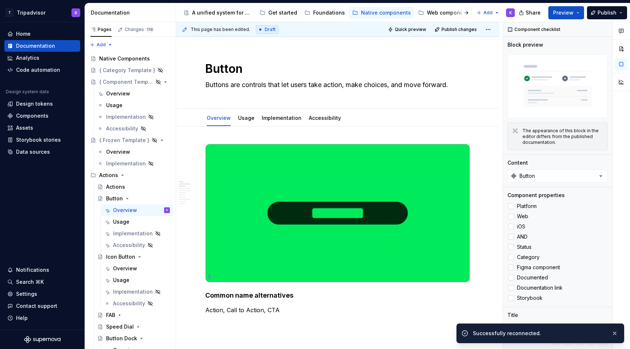
scroll to position [204, 0]
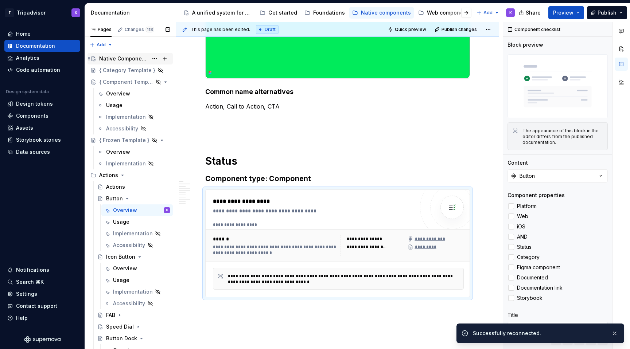
click at [121, 59] on div "Native Components" at bounding box center [123, 58] width 49 height 7
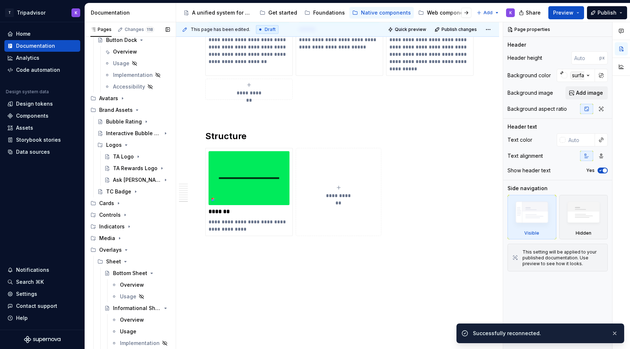
scroll to position [299, 0]
click at [129, 165] on div "TA Rewards Logo" at bounding box center [127, 167] width 28 height 7
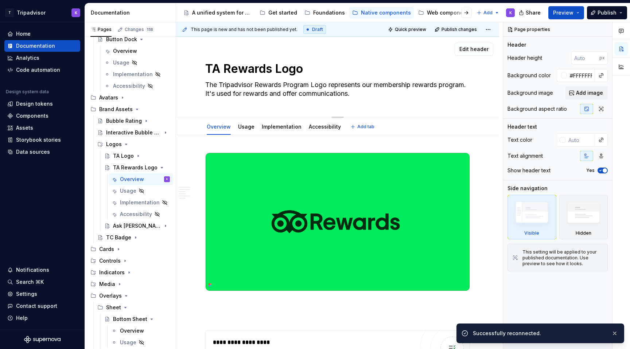
click at [333, 86] on textarea "The Tripadvisor Rewards Program Logo represents our membership rewards program.…" at bounding box center [336, 89] width 265 height 20
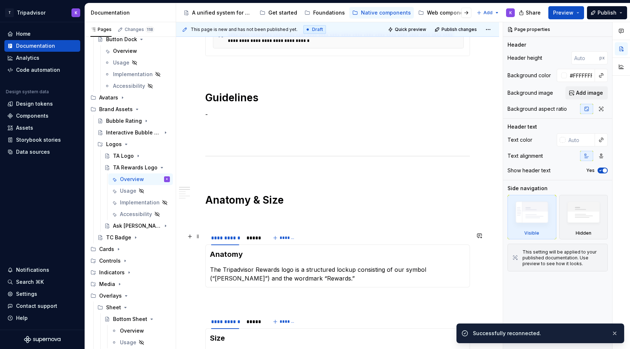
scroll to position [490, 0]
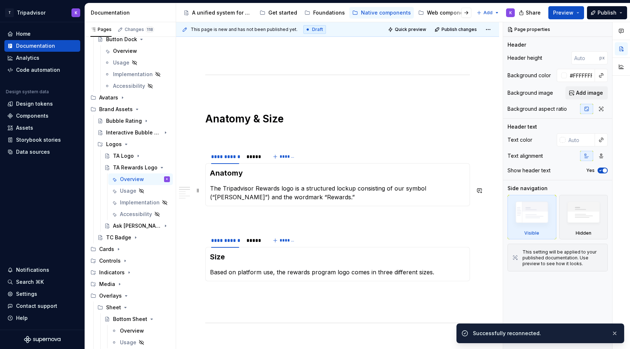
click at [250, 199] on p "The Tripadvisor Rewards logo is a structured lockup consisting of our symbol (“…" at bounding box center [337, 192] width 255 height 17
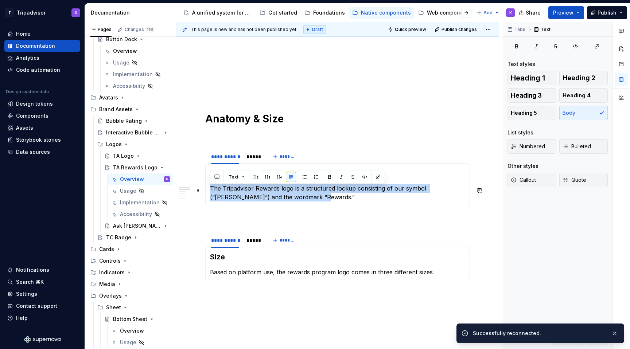
drag, startPoint x: 279, startPoint y: 197, endPoint x: 210, endPoint y: 193, distance: 68.6
click at [210, 193] on p "The Tripadvisor Rewards logo is a structured lockup consisting of our symbol (“…" at bounding box center [337, 192] width 255 height 17
copy p "The Tripadvisor Rewards logo is a structured lockup consisting of our symbol (“…"
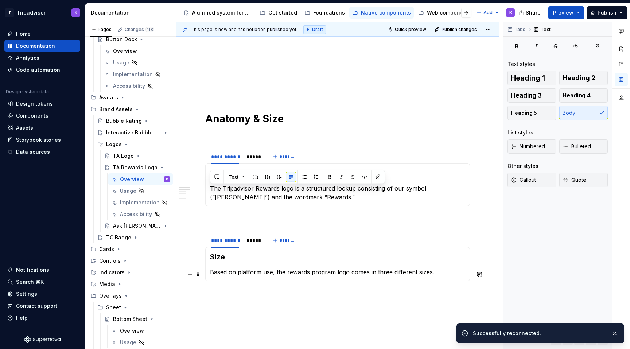
click at [266, 275] on p "Based on platform use, the rewards program logo comes in three different sizes." at bounding box center [337, 272] width 255 height 9
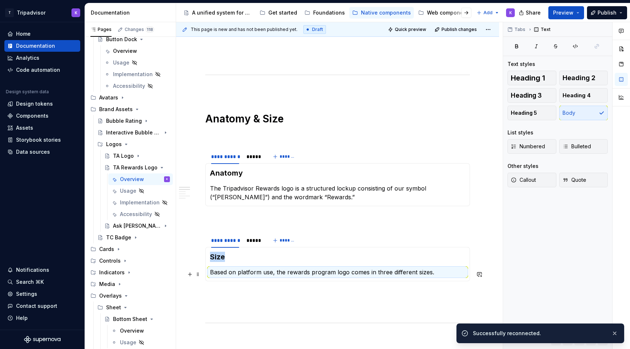
click at [430, 275] on p "Based on platform use, the rewards program logo comes in three different sizes." at bounding box center [337, 272] width 255 height 9
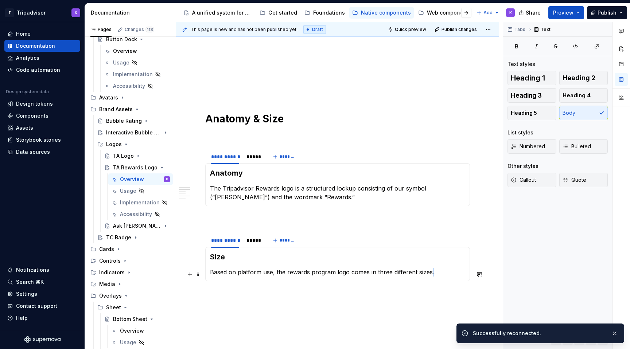
click at [430, 275] on p "Based on platform use, the rewards program logo comes in three different sizes." at bounding box center [337, 272] width 255 height 9
copy p "Based on platform use, the rewards program logo comes in three different sizes."
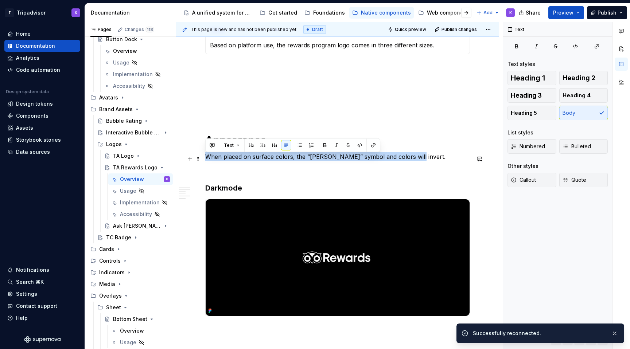
drag, startPoint x: 403, startPoint y: 160, endPoint x: 206, endPoint y: 159, distance: 197.5
click at [206, 159] on p "When placed on surface colors, the “[PERSON_NAME]” symbol and colors will inver…" at bounding box center [337, 156] width 265 height 9
copy p "When placed on surface colors, the “[PERSON_NAME]” symbol and colors will inver…"
click at [125, 156] on div "TA Logo" at bounding box center [123, 155] width 21 height 7
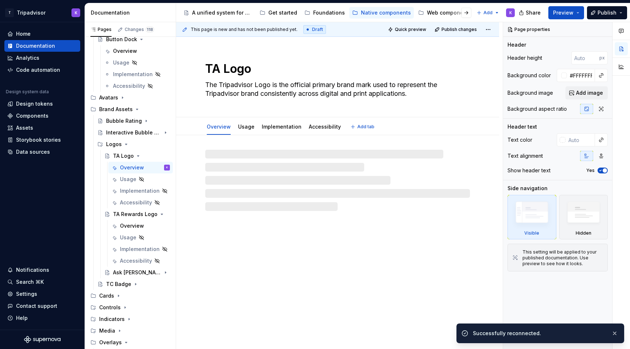
click at [321, 86] on textarea "The Tripadvisor Logo is the official primary brand mark used to represent the T…" at bounding box center [336, 89] width 265 height 20
click at [330, 89] on textarea "The Tripadvisor Logo is the official primary brand mark used to represent the T…" at bounding box center [336, 89] width 265 height 20
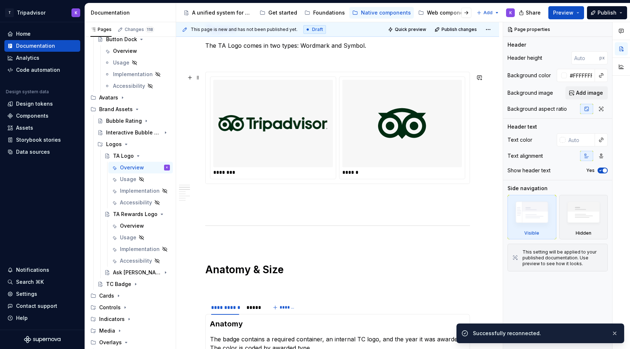
scroll to position [527, 0]
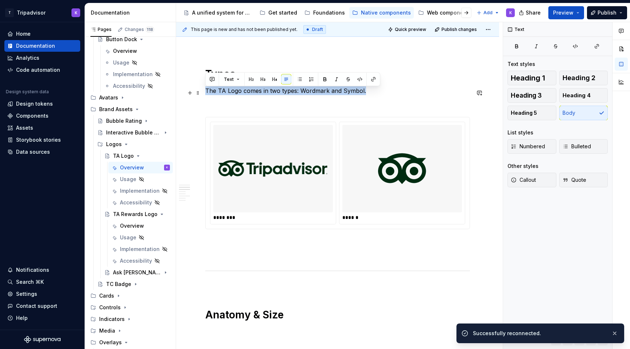
drag, startPoint x: 364, startPoint y: 94, endPoint x: 206, endPoint y: 95, distance: 158.9
click at [206, 95] on p "The TA Logo comes in two types: Wordmark and Symbol." at bounding box center [337, 90] width 265 height 9
copy p "The TA Logo comes in two types: Wordmark and Symbol."
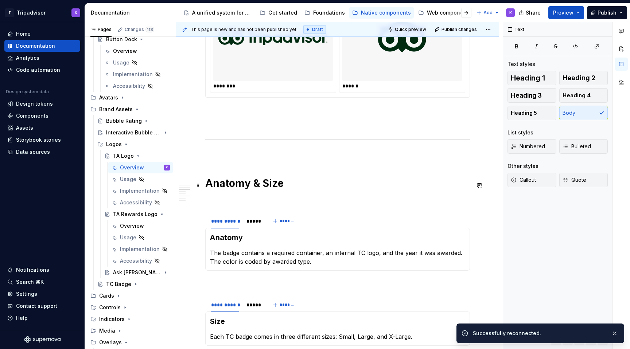
scroll to position [771, 0]
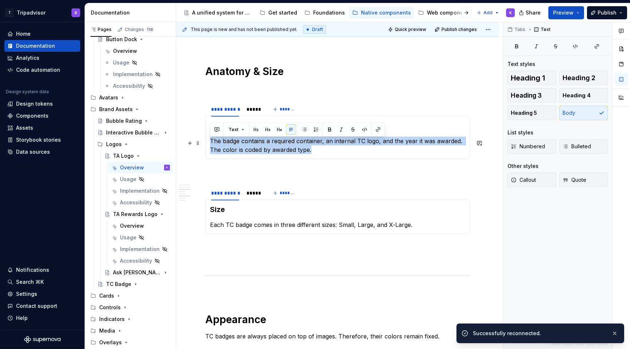
drag, startPoint x: 315, startPoint y: 153, endPoint x: 208, endPoint y: 146, distance: 107.7
click at [208, 146] on div "Anatomy The badge contains a required container, an internal TC logo, and the y…" at bounding box center [337, 137] width 265 height 43
copy p "The badge contains a required container, an internal TC logo, and the year it w…"
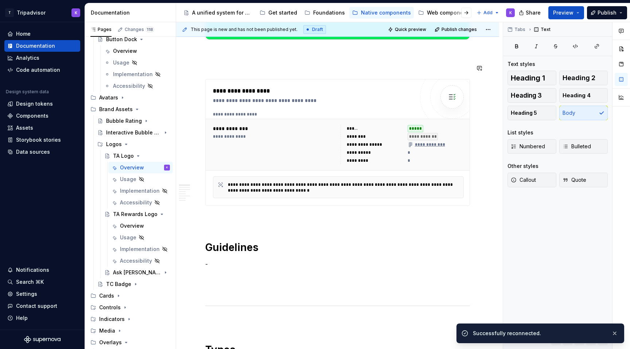
scroll to position [0, 0]
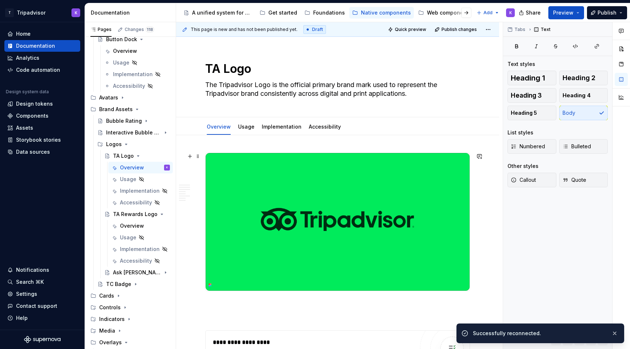
click at [324, 190] on img at bounding box center [338, 222] width 264 height 138
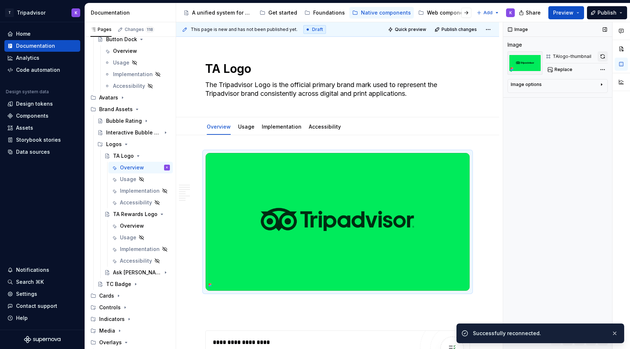
click at [601, 56] on button "button" at bounding box center [602, 56] width 10 height 10
click at [562, 68] on span "Replace" at bounding box center [563, 70] width 18 height 6
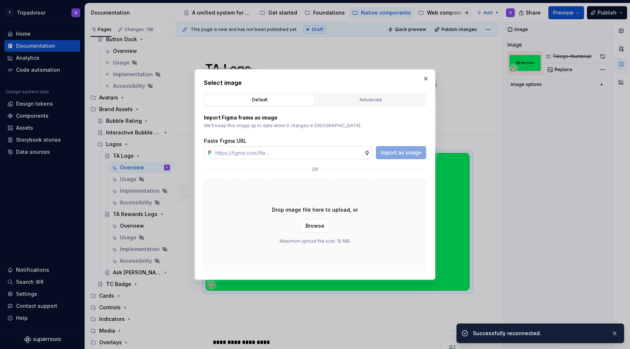
type textarea "*"
type input "[URL][DOMAIN_NAME]"
click at [394, 149] on span "Import as image" at bounding box center [400, 152] width 41 height 7
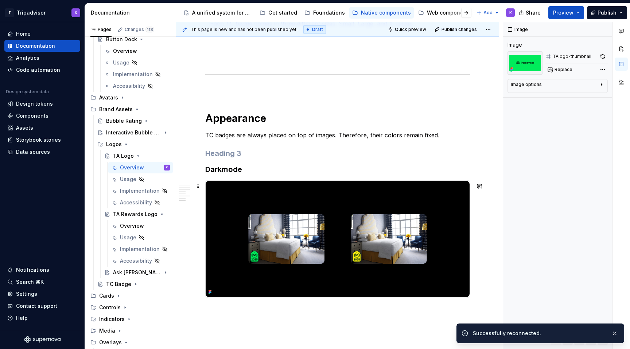
scroll to position [987, 0]
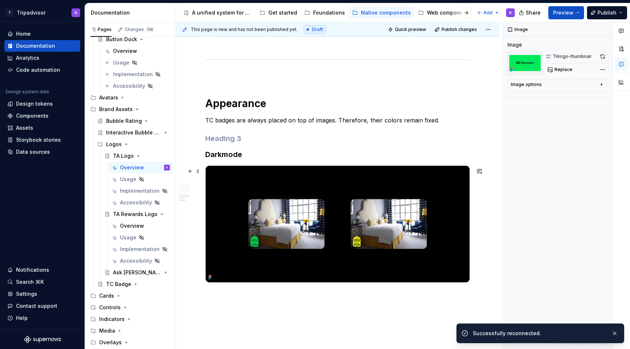
click at [390, 224] on img at bounding box center [338, 224] width 264 height 117
click at [570, 67] on span "Replace" at bounding box center [563, 70] width 18 height 6
type textarea "*"
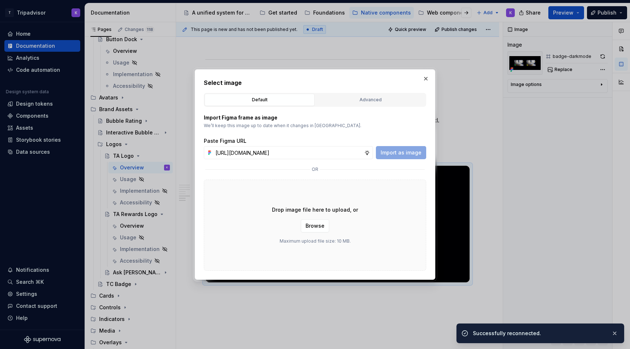
scroll to position [0, 165]
type input "[URL][DOMAIN_NAME]"
click at [407, 153] on span "Import as image" at bounding box center [400, 152] width 41 height 7
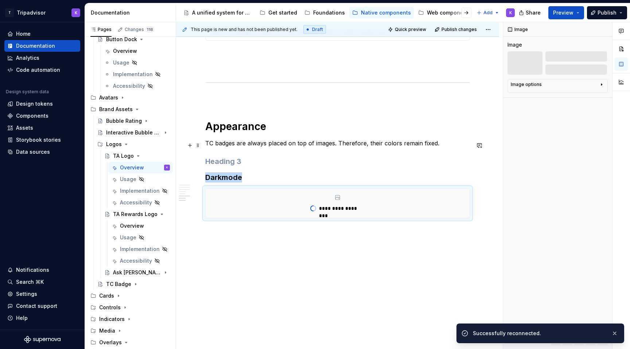
type textarea "*"
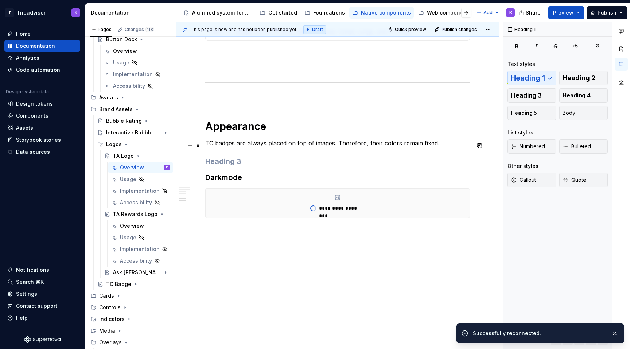
click at [439, 123] on h1 "Appearance" at bounding box center [337, 126] width 265 height 13
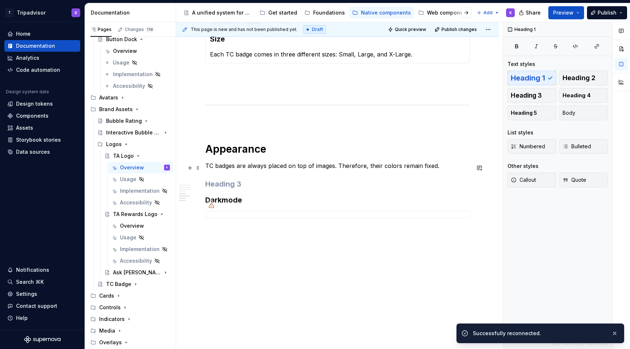
click at [439, 169] on p "TC badges are always placed on top of images. Therefore, their colors remain fi…" at bounding box center [337, 165] width 265 height 9
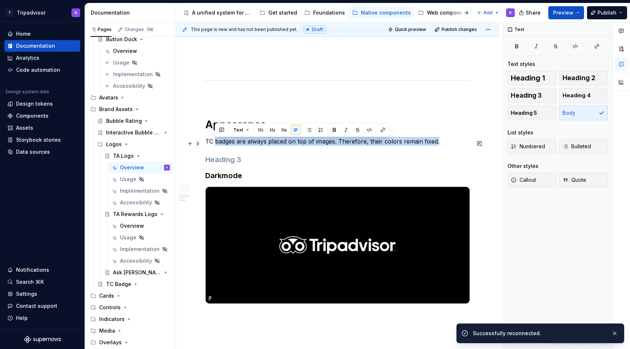
drag, startPoint x: 439, startPoint y: 167, endPoint x: 199, endPoint y: 145, distance: 240.4
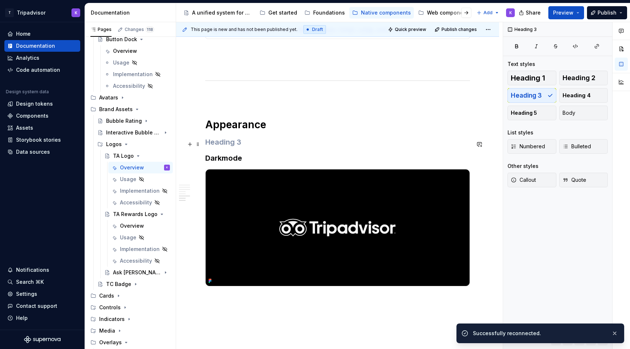
click at [229, 140] on h3 at bounding box center [337, 142] width 265 height 10
click at [577, 113] on button "Body" at bounding box center [583, 113] width 49 height 15
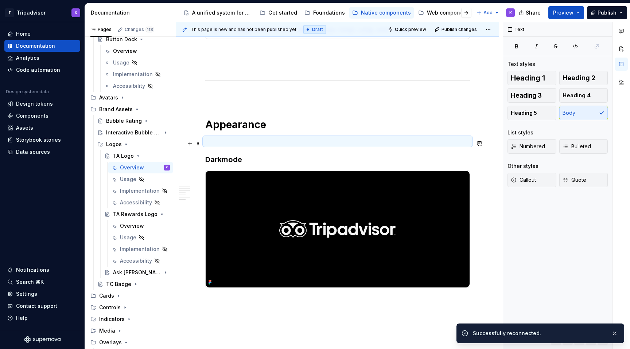
click at [354, 138] on p at bounding box center [337, 141] width 265 height 9
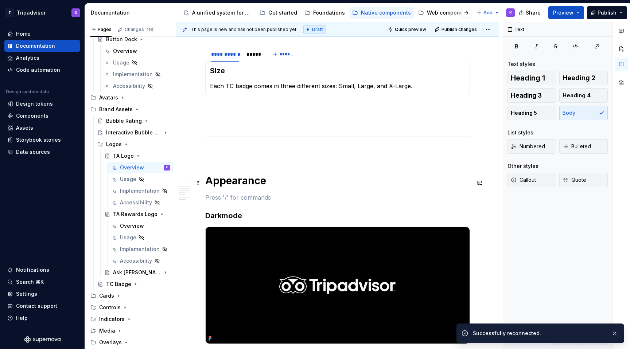
scroll to position [852, 0]
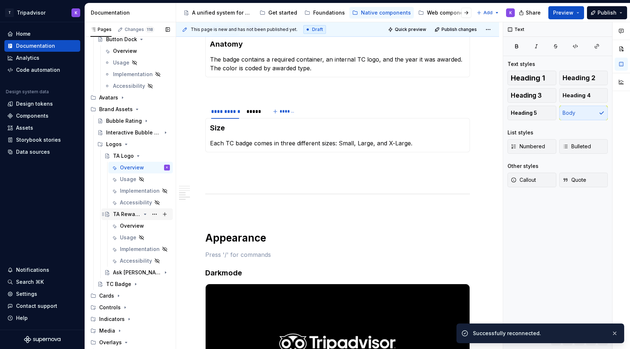
click at [123, 211] on div "TA Rewards Logo" at bounding box center [127, 214] width 28 height 7
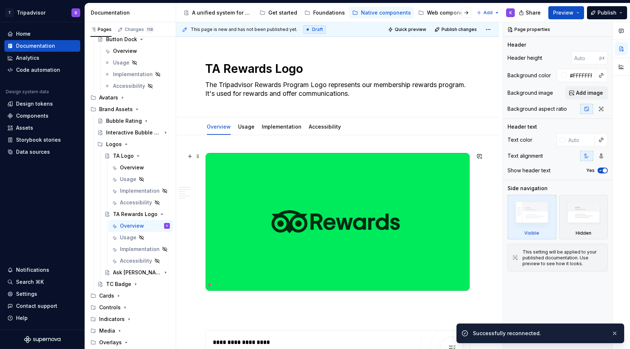
click at [292, 163] on img at bounding box center [338, 222] width 264 height 138
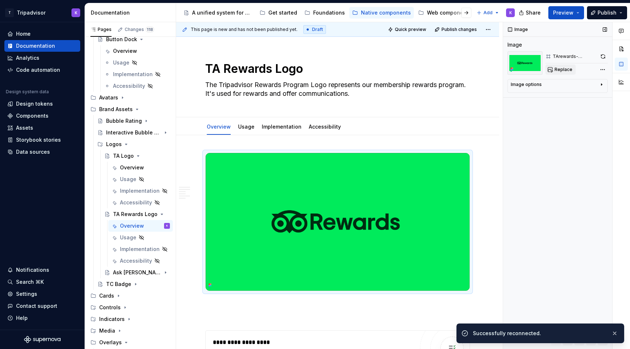
click at [563, 70] on span "Replace" at bounding box center [563, 70] width 18 height 6
type textarea "*"
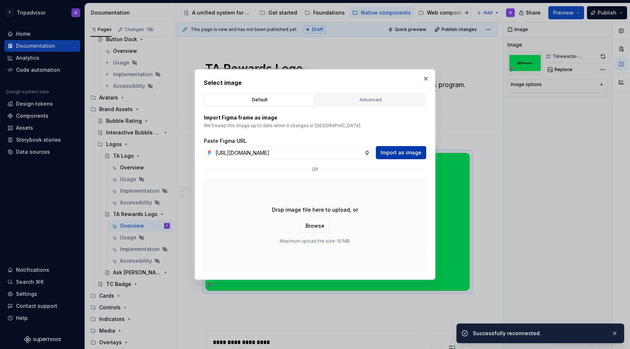
scroll to position [0, 165]
type input "[URL][DOMAIN_NAME]"
click at [405, 150] on span "Import as image" at bounding box center [400, 152] width 41 height 7
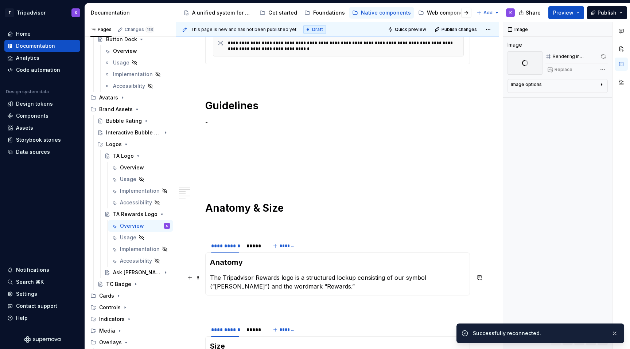
scroll to position [412, 0]
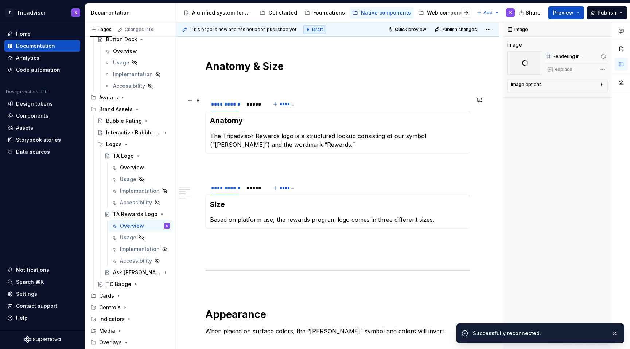
click at [253, 111] on div "**********" at bounding box center [235, 106] width 61 height 18
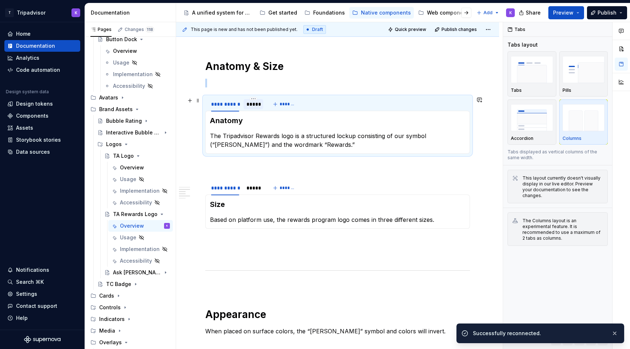
click at [253, 105] on div "*****" at bounding box center [253, 104] width 14 height 7
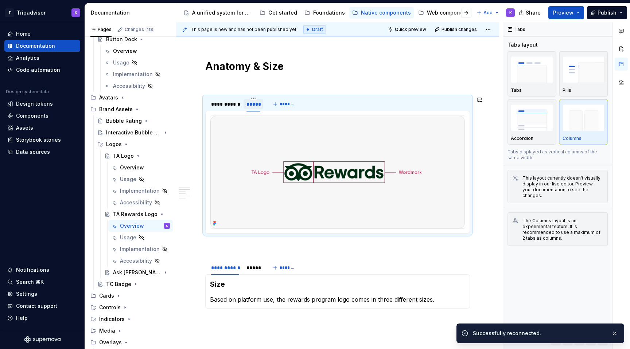
scroll to position [545, 0]
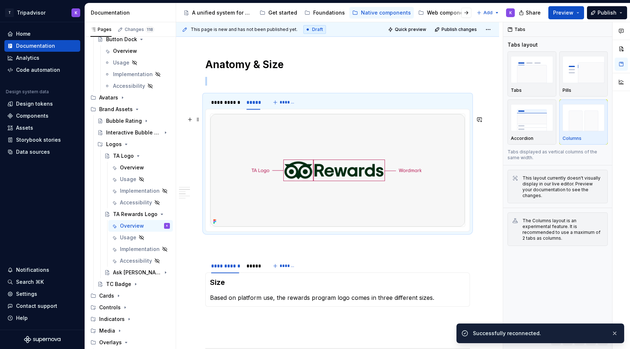
click at [361, 172] on img at bounding box center [337, 170] width 254 height 113
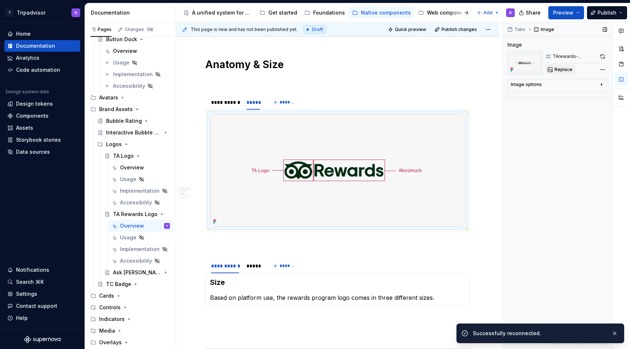
click at [564, 69] on span "Replace" at bounding box center [563, 70] width 18 height 6
type textarea "*"
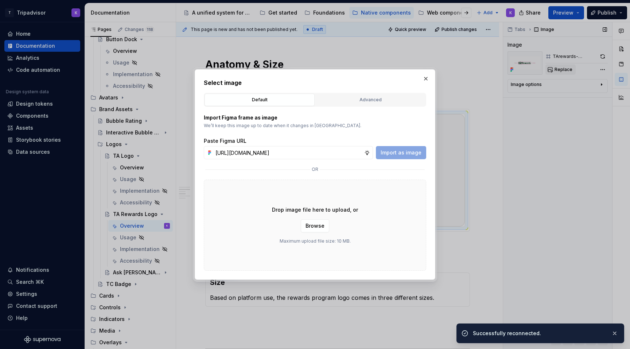
scroll to position [0, 165]
type input "[URL][DOMAIN_NAME]"
click at [395, 152] on span "Import as image" at bounding box center [400, 152] width 41 height 7
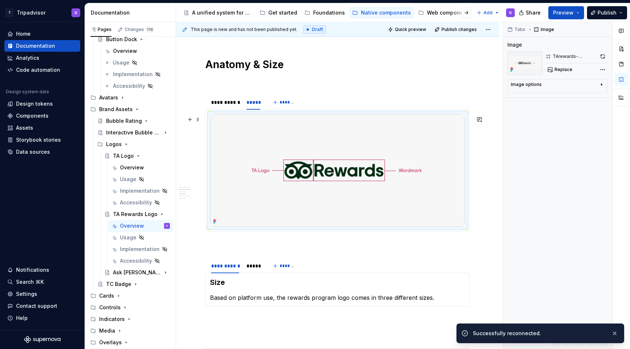
scroll to position [630, 0]
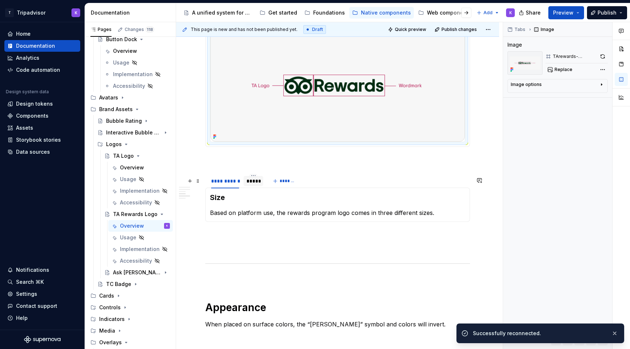
click at [253, 186] on div "*****" at bounding box center [253, 181] width 20 height 10
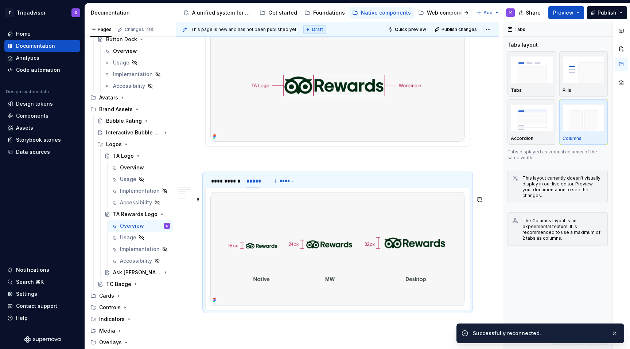
click at [290, 235] on img at bounding box center [337, 249] width 254 height 113
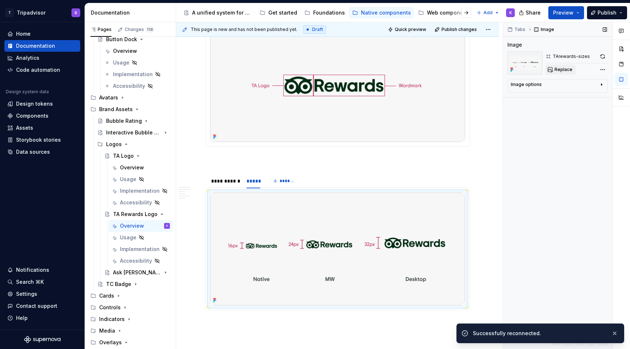
click at [565, 70] on span "Replace" at bounding box center [563, 70] width 18 height 6
type textarea "*"
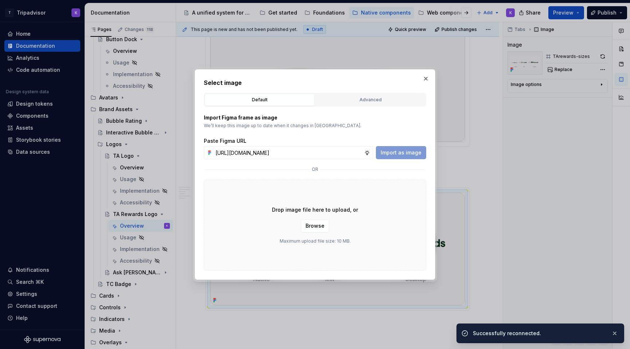
scroll to position [0, 164]
type input "[URL][DOMAIN_NAME]"
click at [411, 152] on span "Import as image" at bounding box center [400, 152] width 41 height 7
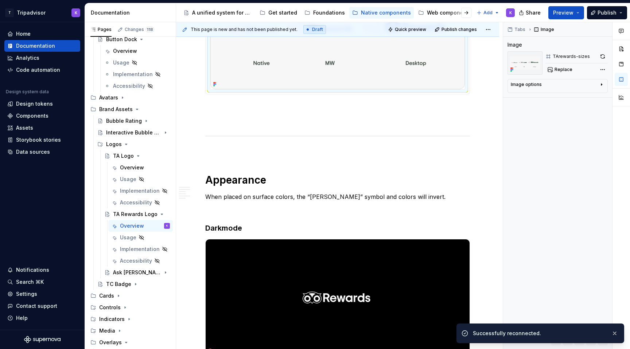
scroll to position [984, 0]
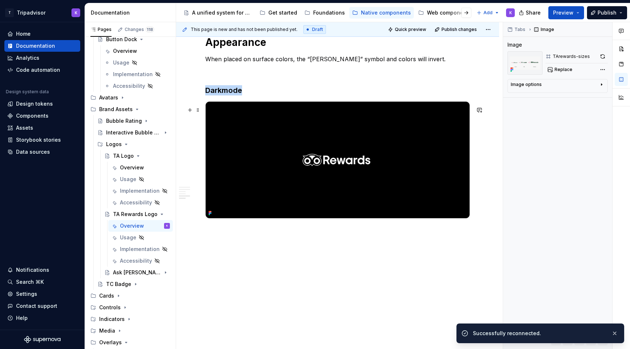
click at [345, 190] on img at bounding box center [338, 160] width 264 height 117
click at [557, 71] on span "Replace" at bounding box center [563, 70] width 18 height 6
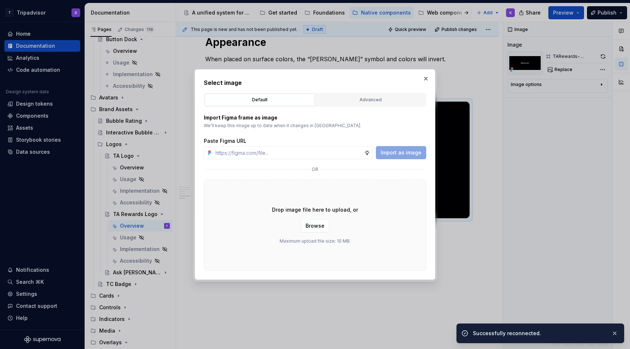
type textarea "*"
type input "[URL][DOMAIN_NAME]"
click at [398, 152] on span "Import as image" at bounding box center [400, 152] width 41 height 7
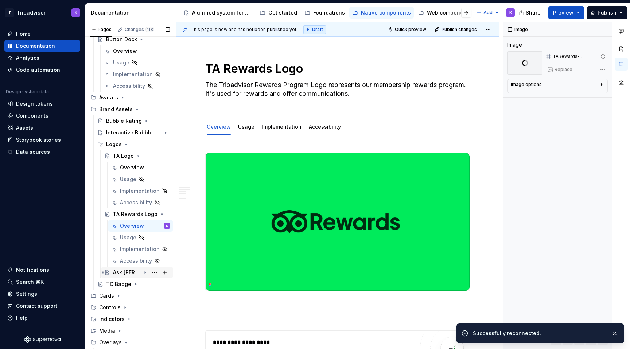
click at [125, 274] on div "Ask [PERSON_NAME] Logo" at bounding box center [127, 272] width 28 height 7
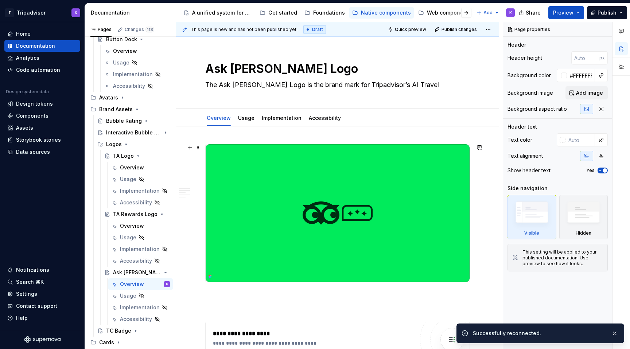
click at [357, 202] on img at bounding box center [338, 213] width 264 height 138
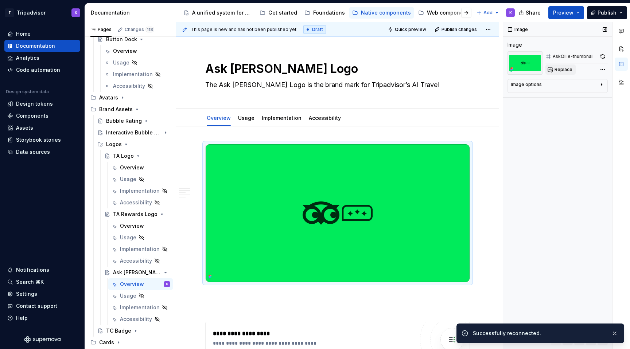
click at [560, 68] on span "Replace" at bounding box center [563, 70] width 18 height 6
type textarea "*"
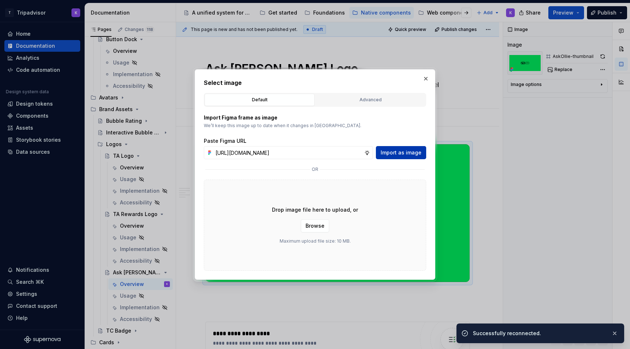
scroll to position [0, 165]
type input "[URL][DOMAIN_NAME]"
click at [409, 157] on button "Import as image" at bounding box center [401, 152] width 50 height 13
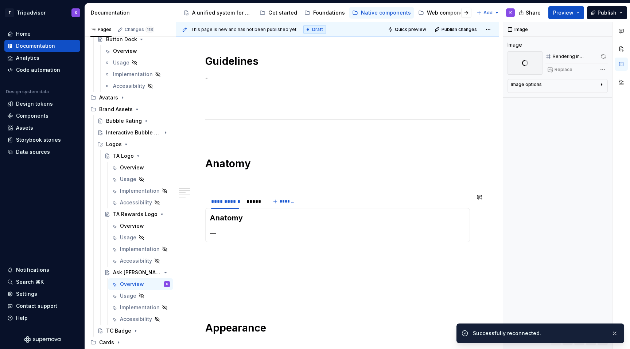
scroll to position [302, 0]
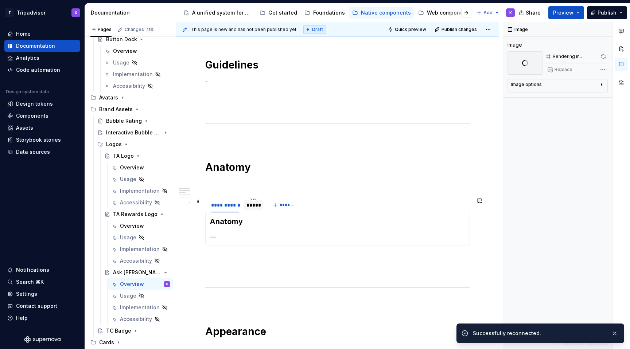
click at [251, 210] on div "*****" at bounding box center [253, 205] width 20 height 12
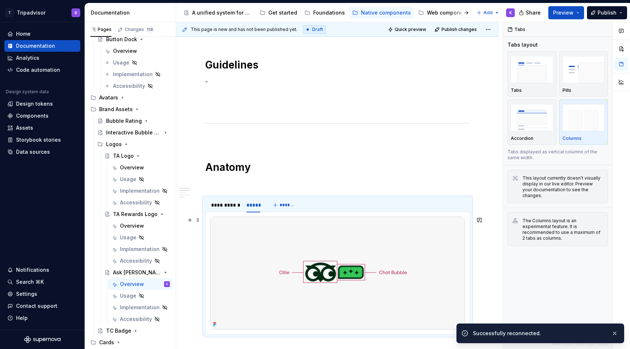
scroll to position [435, 0]
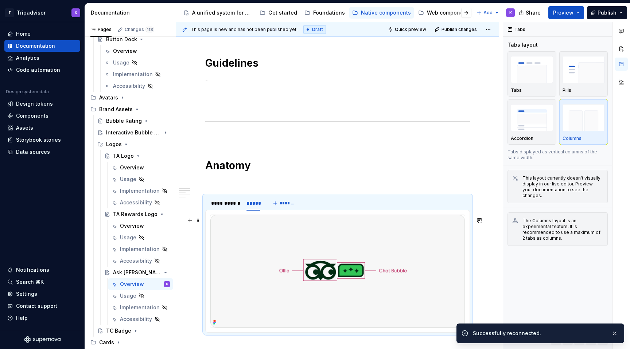
click at [386, 254] on img at bounding box center [337, 271] width 254 height 113
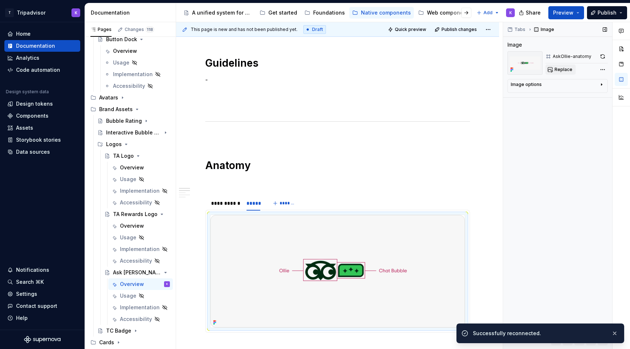
click at [560, 70] on span "Replace" at bounding box center [563, 70] width 18 height 6
type textarea "*"
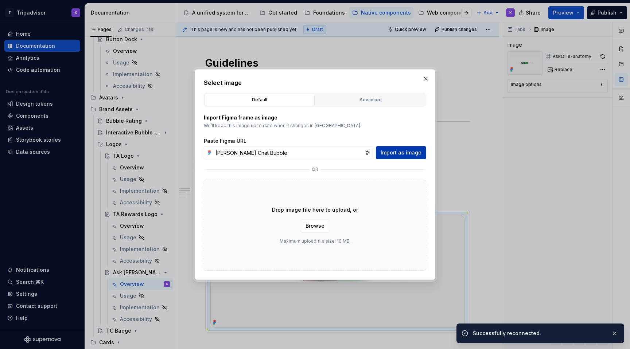
type input "[PERSON_NAME] Chat Bubble"
click at [403, 156] on span "Import as image" at bounding box center [400, 152] width 41 height 7
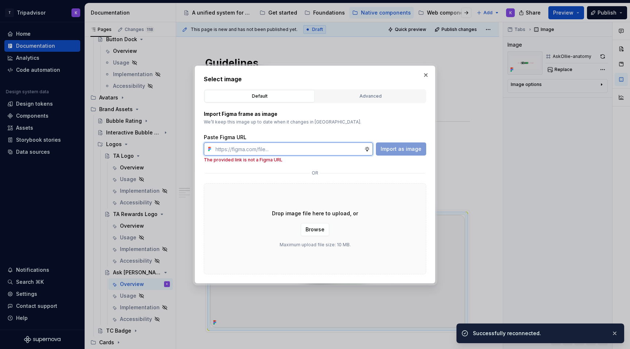
type textarea "*"
paste input "[URL][DOMAIN_NAME]"
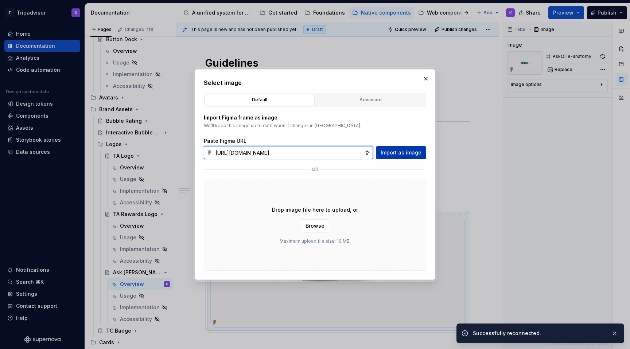
type input "[URL][DOMAIN_NAME]"
click at [394, 156] on button "Import as image" at bounding box center [401, 152] width 50 height 13
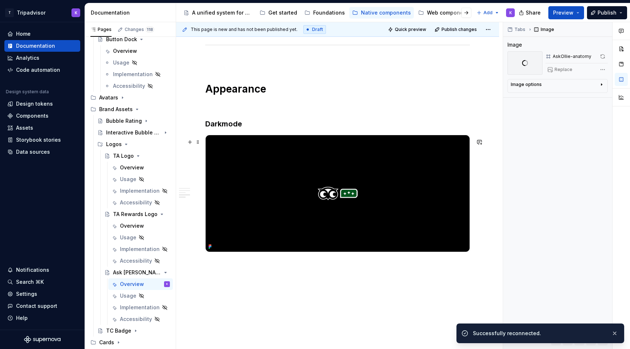
scroll to position [800, 0]
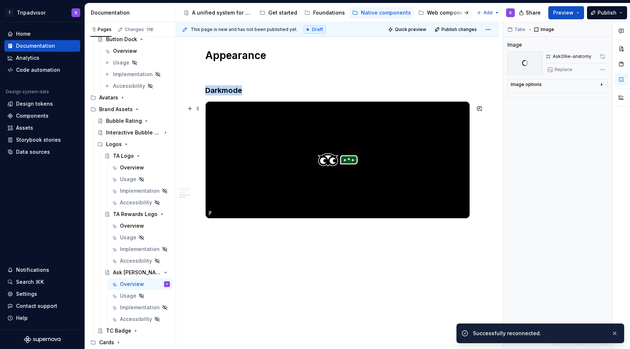
click at [391, 158] on img at bounding box center [338, 160] width 264 height 117
click at [347, 211] on img at bounding box center [338, 160] width 264 height 117
click at [564, 70] on span "Replace" at bounding box center [563, 70] width 18 height 6
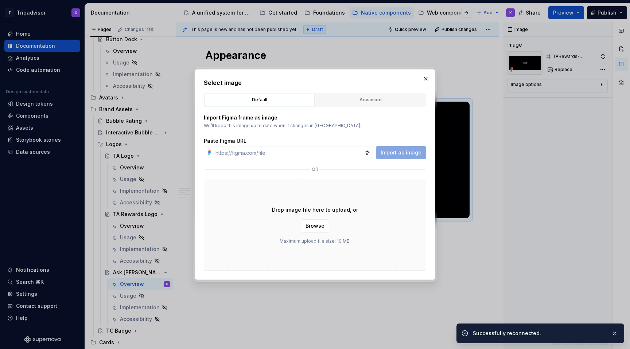
type textarea "*"
type input "[URL][DOMAIN_NAME]"
click at [395, 154] on span "Import as image" at bounding box center [400, 152] width 41 height 7
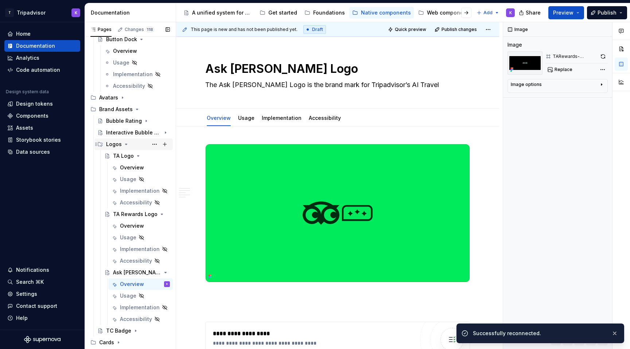
click at [125, 145] on icon "Page tree" at bounding box center [126, 144] width 6 height 6
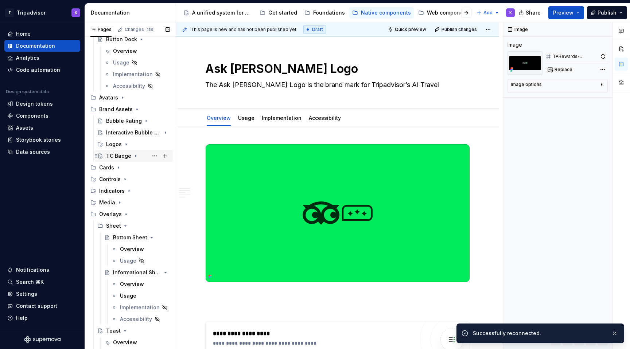
click at [130, 155] on div "TC Badge" at bounding box center [118, 155] width 25 height 7
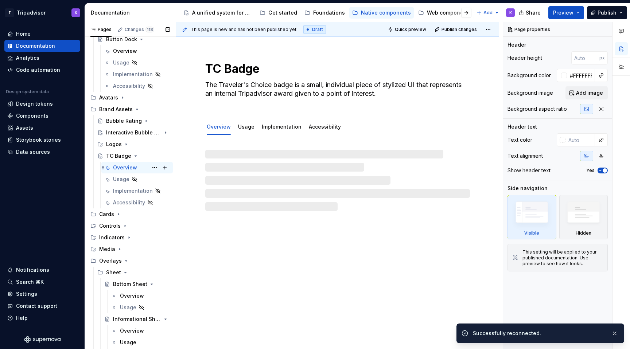
click at [134, 164] on div "Overview" at bounding box center [125, 167] width 24 height 7
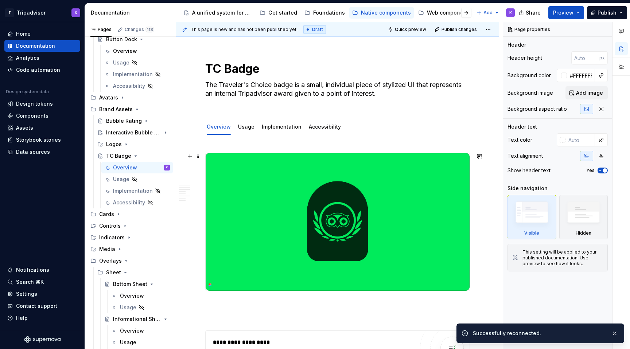
click at [311, 181] on img at bounding box center [338, 222] width 264 height 138
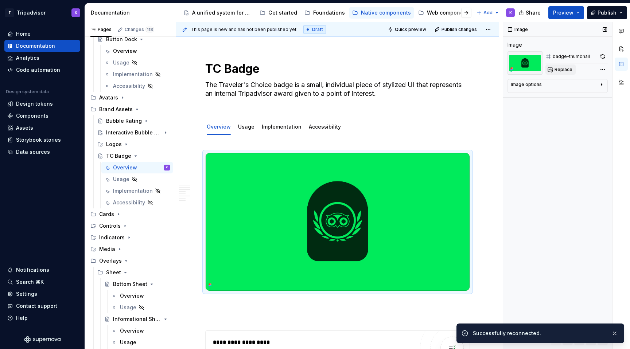
click at [562, 66] on button "Replace" at bounding box center [560, 70] width 30 height 10
type textarea "*"
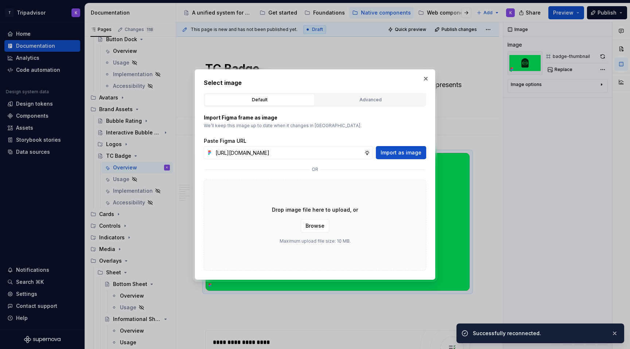
scroll to position [0, 165]
type input "[URL][DOMAIN_NAME]"
click at [410, 153] on span "Import as image" at bounding box center [400, 152] width 41 height 7
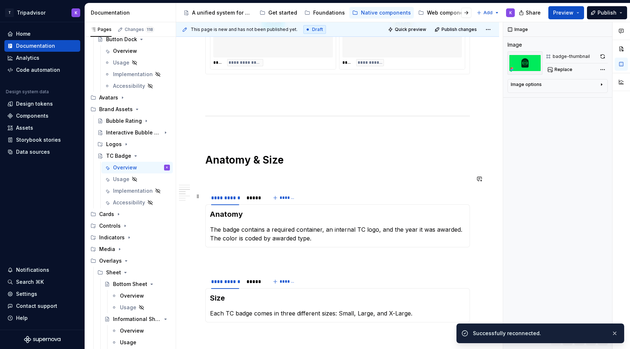
scroll to position [769, 0]
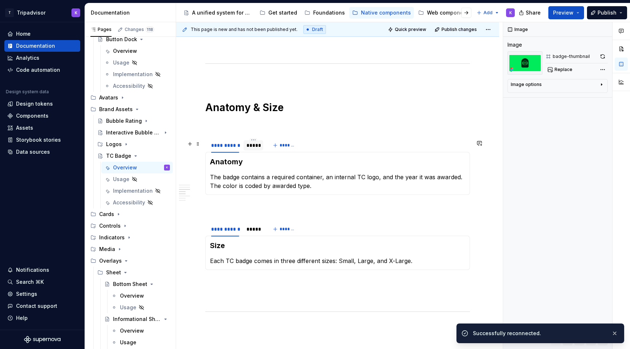
click at [255, 149] on div "*****" at bounding box center [253, 145] width 14 height 7
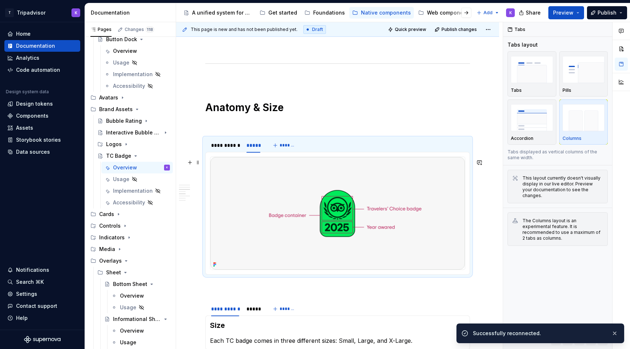
click at [289, 193] on img at bounding box center [337, 213] width 254 height 113
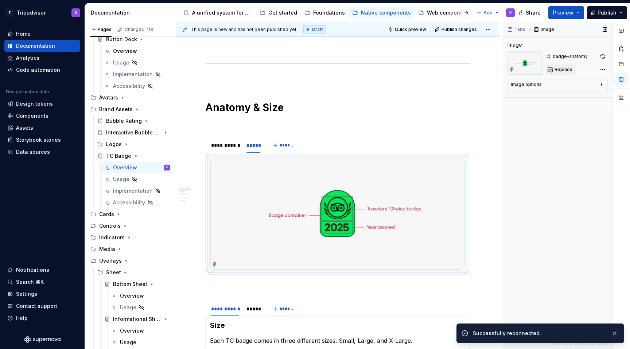
click at [550, 67] on button "Replace" at bounding box center [560, 70] width 30 height 10
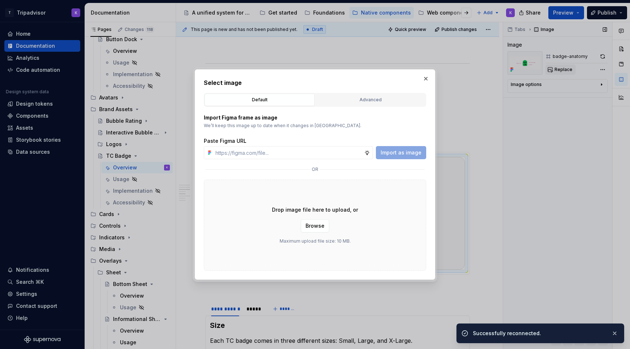
type textarea "*"
type input "[URL][DOMAIN_NAME]"
click at [397, 156] on button "Import as image" at bounding box center [401, 152] width 50 height 13
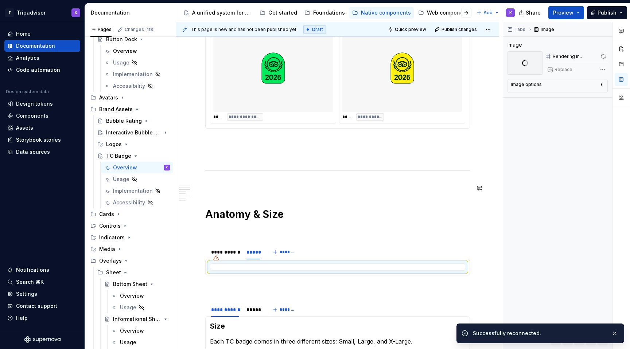
scroll to position [862, 0]
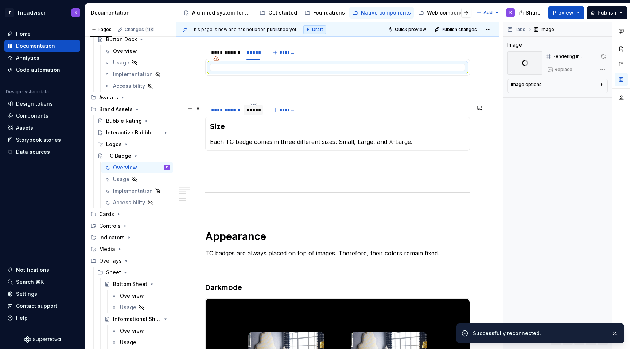
click at [254, 113] on div "*****" at bounding box center [253, 109] width 14 height 7
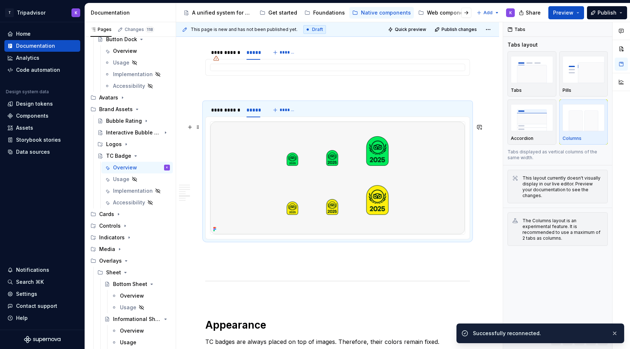
click at [288, 187] on img at bounding box center [337, 178] width 254 height 113
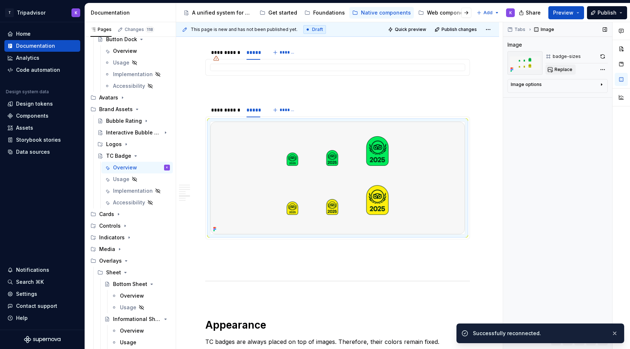
click at [557, 67] on span "Replace" at bounding box center [563, 70] width 18 height 6
type textarea "*"
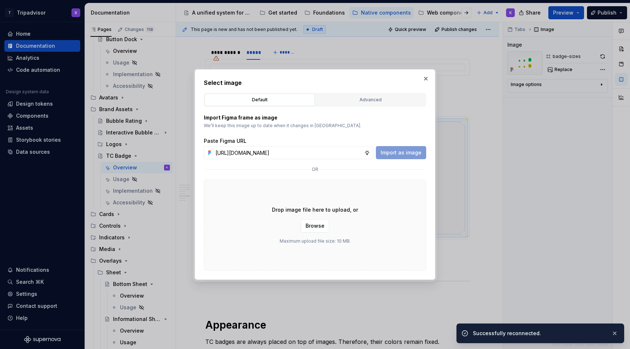
scroll to position [0, 165]
type input "[URL][DOMAIN_NAME]"
click at [406, 153] on span "Import as image" at bounding box center [400, 152] width 41 height 7
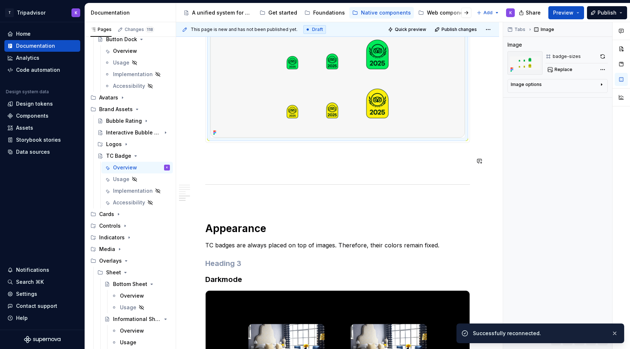
scroll to position [1172, 0]
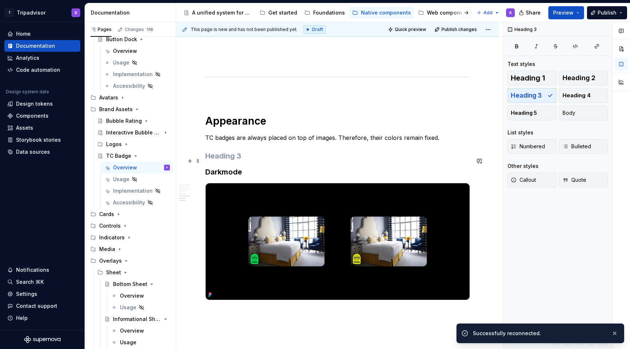
click at [263, 161] on h3 at bounding box center [337, 156] width 265 height 10
click at [574, 120] on div "Heading 1 Heading 2 Heading 3 Heading 4 Heading 5 Body List styles Numbered Bul…" at bounding box center [557, 133] width 100 height 125
click at [224, 157] on h3 at bounding box center [337, 156] width 265 height 10
click at [574, 110] on span "Body" at bounding box center [568, 112] width 13 height 7
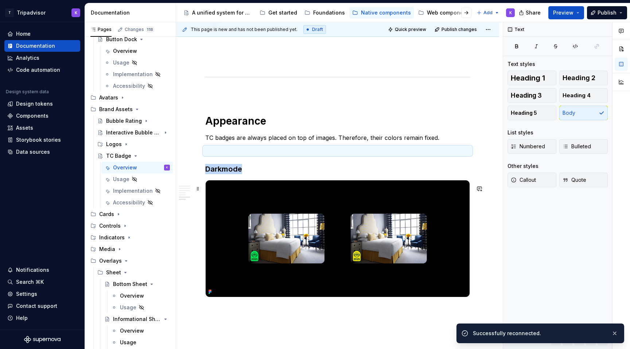
click at [260, 222] on img at bounding box center [338, 238] width 264 height 117
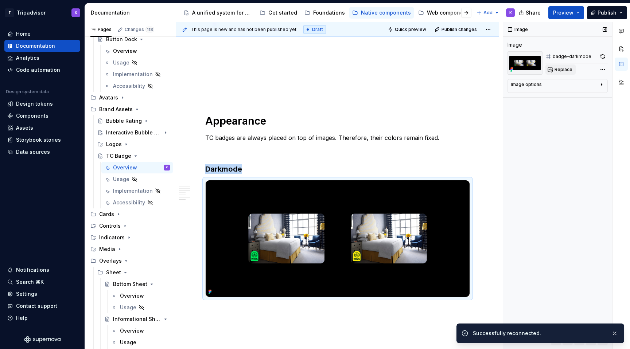
click at [552, 69] on button "Replace" at bounding box center [560, 70] width 30 height 10
type textarea "*"
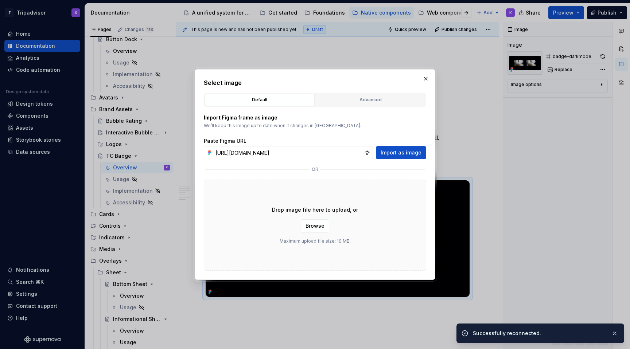
scroll to position [0, 165]
type input "[URL][DOMAIN_NAME]"
click at [404, 153] on span "Import as image" at bounding box center [400, 152] width 41 height 7
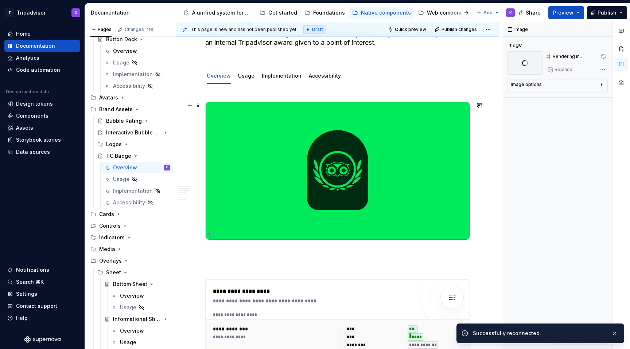
scroll to position [66, 0]
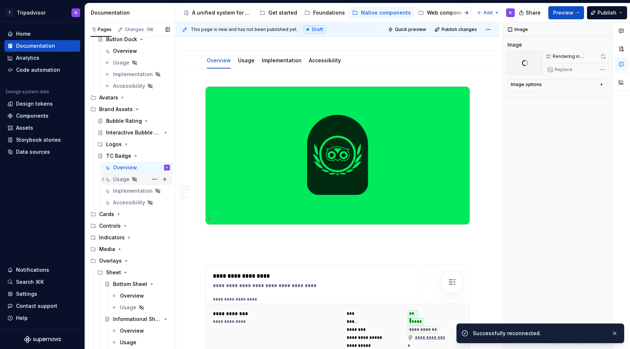
click at [121, 181] on div "Usage" at bounding box center [121, 179] width 16 height 7
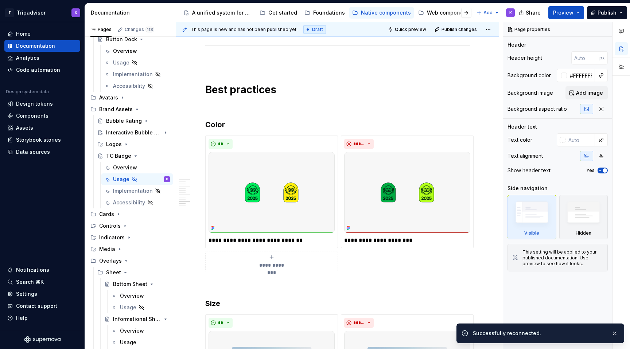
scroll to position [1024, 0]
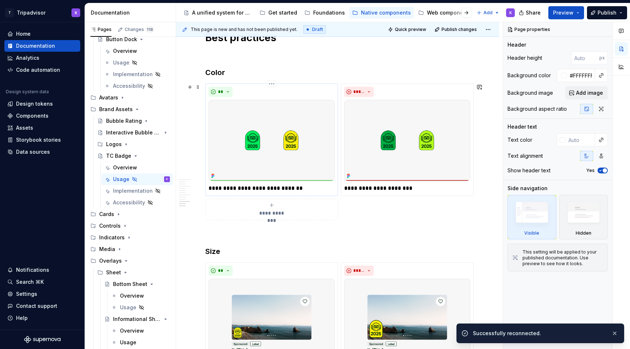
click at [280, 152] on img at bounding box center [271, 140] width 126 height 81
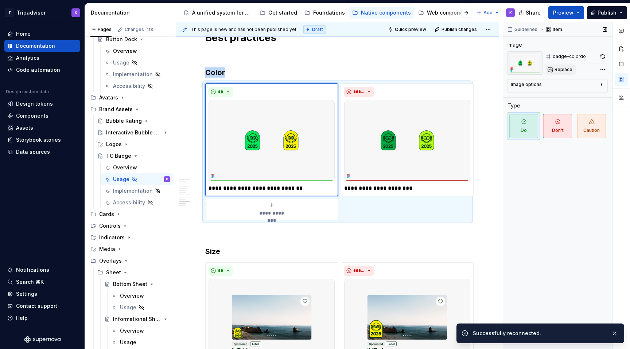
click at [552, 67] on button "Replace" at bounding box center [560, 70] width 30 height 10
type textarea "*"
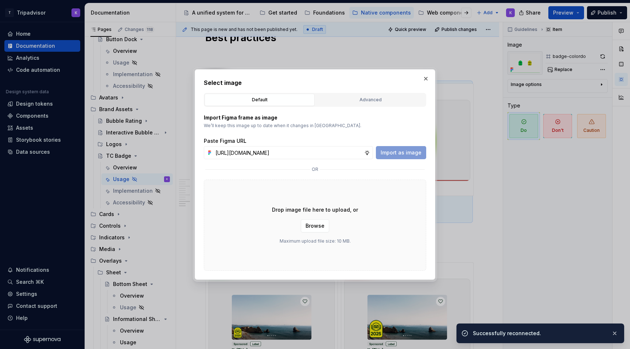
scroll to position [0, 165]
type input "[URL][DOMAIN_NAME]"
click at [413, 153] on span "Import as image" at bounding box center [400, 152] width 41 height 7
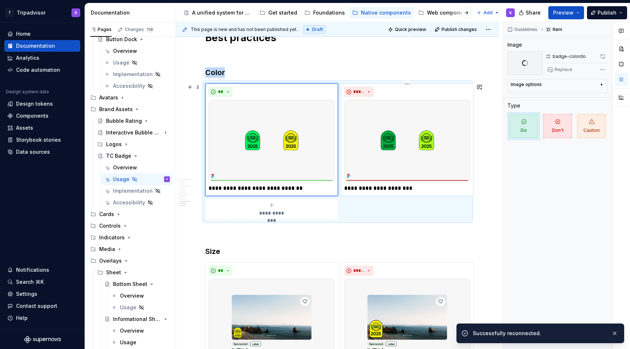
click at [388, 146] on img at bounding box center [407, 140] width 126 height 81
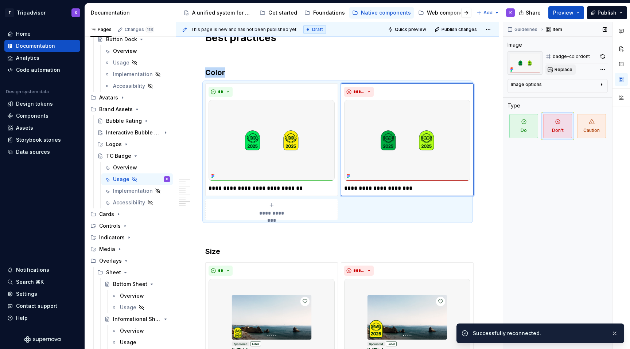
click at [563, 69] on span "Replace" at bounding box center [563, 70] width 18 height 6
type textarea "*"
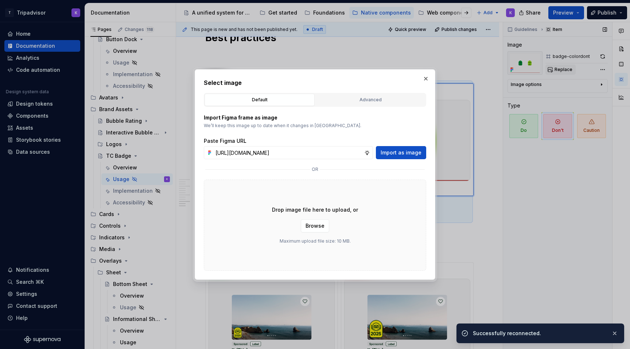
scroll to position [0, 164]
type input "[URL][DOMAIN_NAME]"
click at [394, 154] on span "Import as image" at bounding box center [400, 152] width 41 height 7
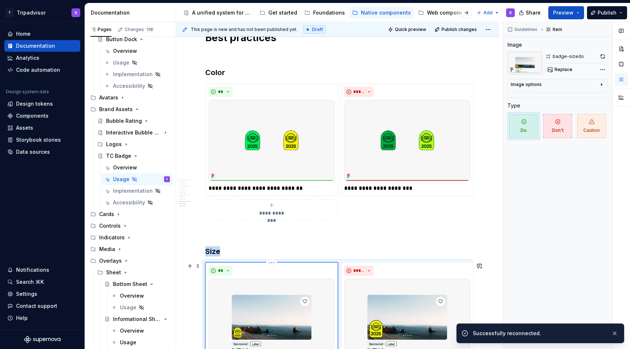
click at [270, 296] on img at bounding box center [271, 319] width 126 height 81
click at [555, 71] on span "Replace" at bounding box center [563, 70] width 18 height 6
type textarea "*"
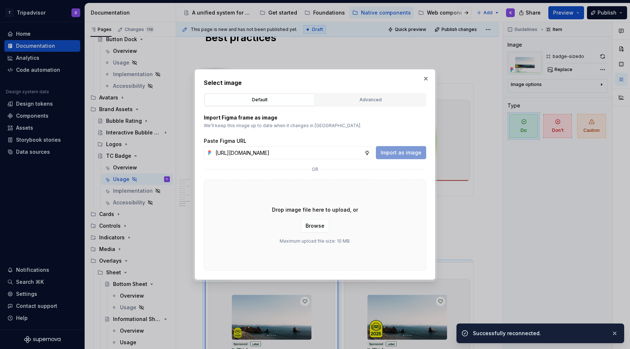
scroll to position [0, 164]
type input "[URL][DOMAIN_NAME]"
click at [411, 152] on span "Import as image" at bounding box center [400, 152] width 41 height 7
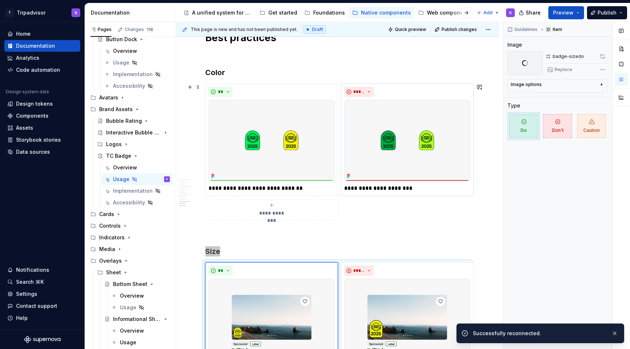
scroll to position [1084, 0]
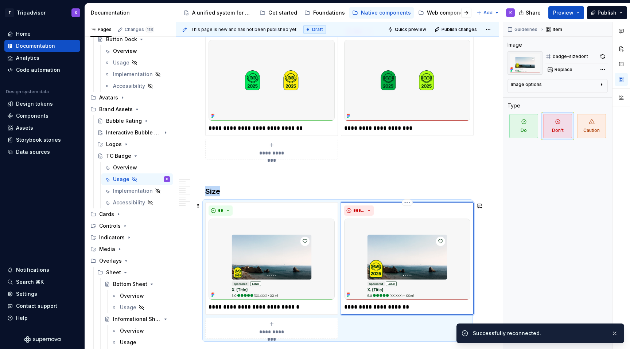
click at [398, 295] on img at bounding box center [407, 259] width 126 height 81
click at [560, 69] on span "Replace" at bounding box center [563, 70] width 18 height 6
type textarea "*"
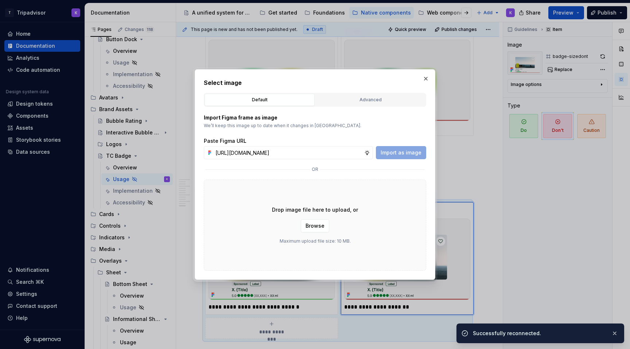
scroll to position [0, 165]
type input "[URL][DOMAIN_NAME]"
click at [405, 154] on span "Import as image" at bounding box center [400, 152] width 41 height 7
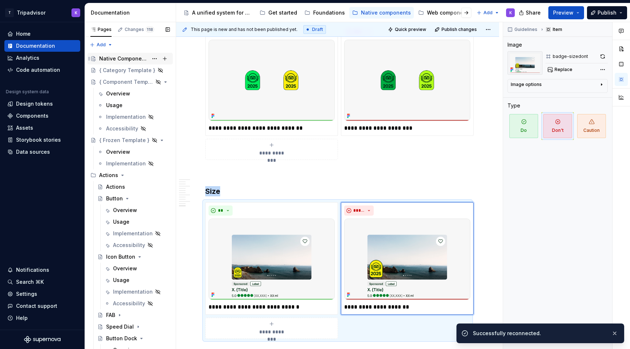
click at [119, 56] on div "Native Components" at bounding box center [123, 58] width 49 height 7
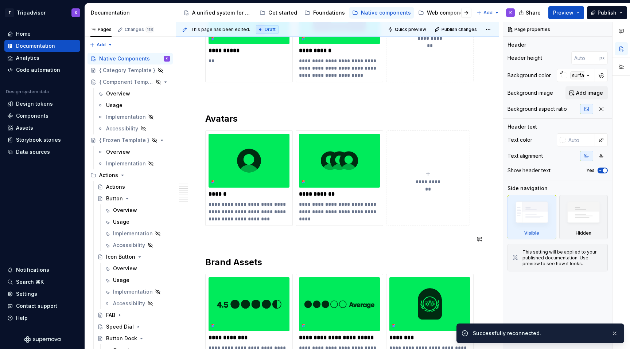
scroll to position [443, 0]
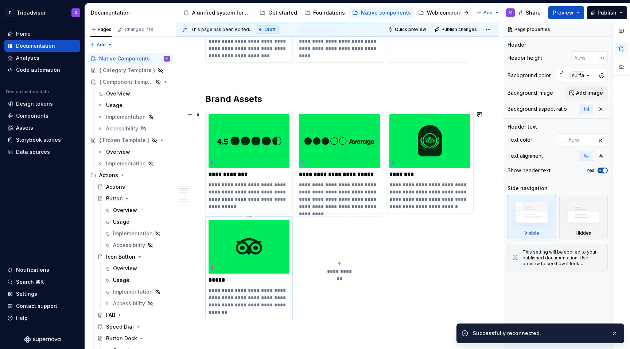
click at [253, 250] on img at bounding box center [248, 247] width 81 height 54
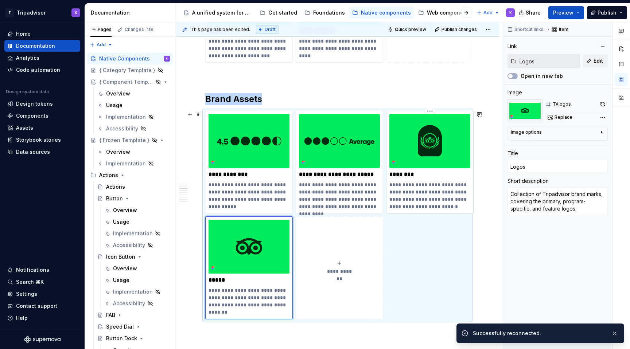
type textarea "*"
type input "TC Badge"
type textarea "A small, individual piece of stylized UI that represents an internal Tripadviso…"
click at [452, 136] on img at bounding box center [429, 141] width 81 height 54
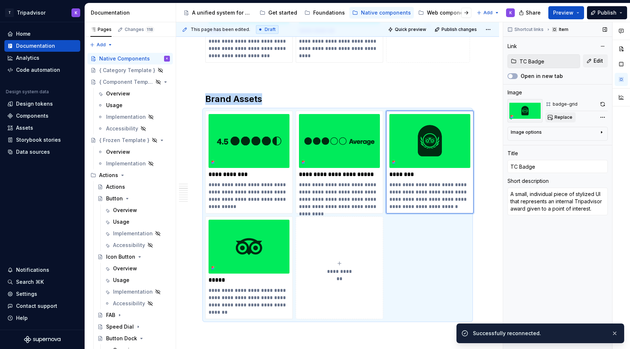
click at [558, 120] on span "Replace" at bounding box center [563, 117] width 18 height 6
type textarea "*"
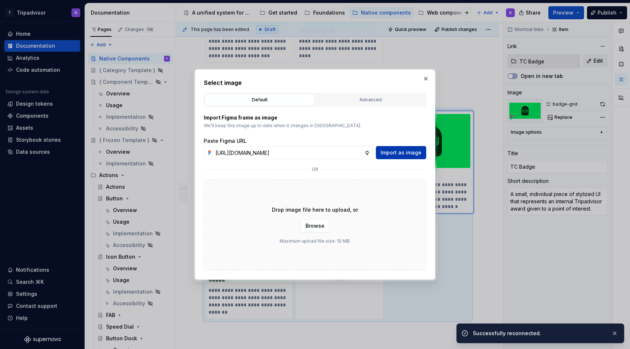
scroll to position [0, 165]
type input "[URL][DOMAIN_NAME]"
click at [408, 153] on span "Import as image" at bounding box center [400, 152] width 41 height 7
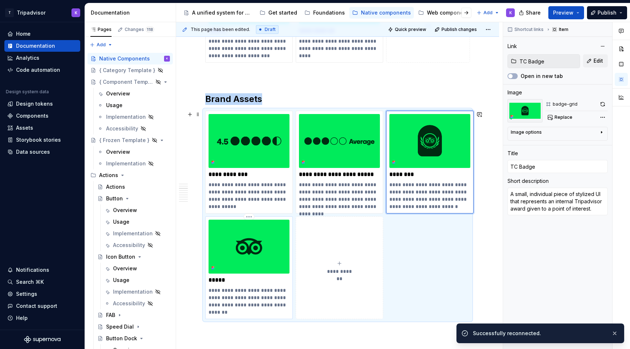
type textarea "*"
type input "Logos"
type textarea "Collection of Tripadvisor brand marks, covering the primary, program-specific, …"
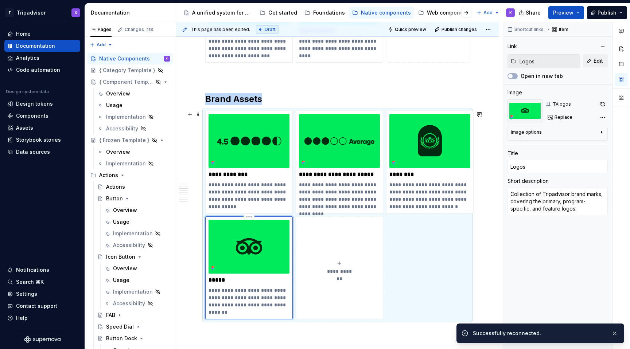
click at [259, 246] on img at bounding box center [248, 247] width 81 height 54
click at [557, 120] on span "Replace" at bounding box center [563, 117] width 18 height 6
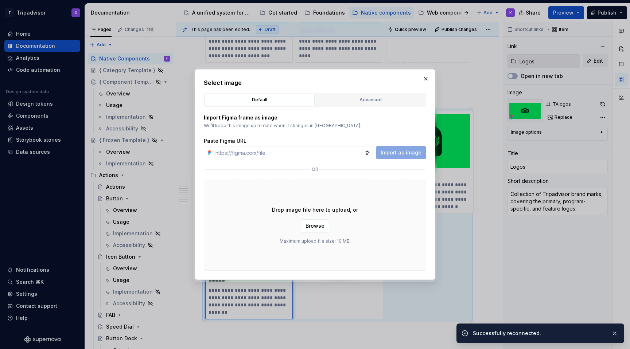
type textarea "*"
type input "[URL][DOMAIN_NAME]"
click at [402, 152] on span "Import as image" at bounding box center [400, 152] width 41 height 7
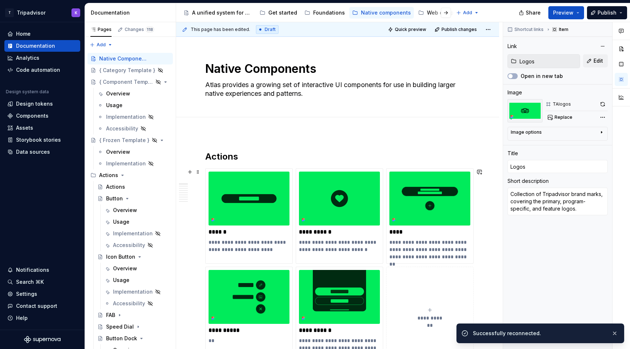
type textarea "*"
